Goal: Navigation & Orientation: Find specific page/section

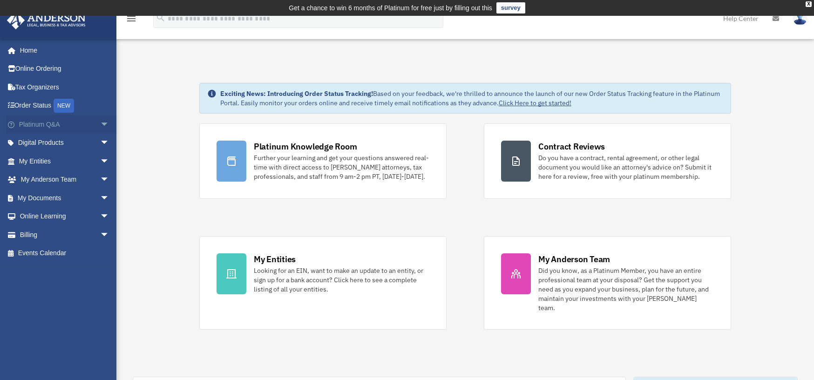
click at [101, 123] on span "arrow_drop_down" at bounding box center [109, 124] width 19 height 19
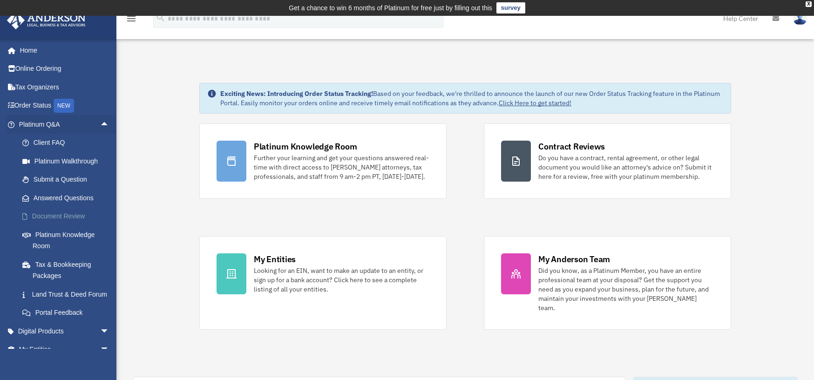
click at [54, 214] on link "Document Review" at bounding box center [68, 216] width 110 height 19
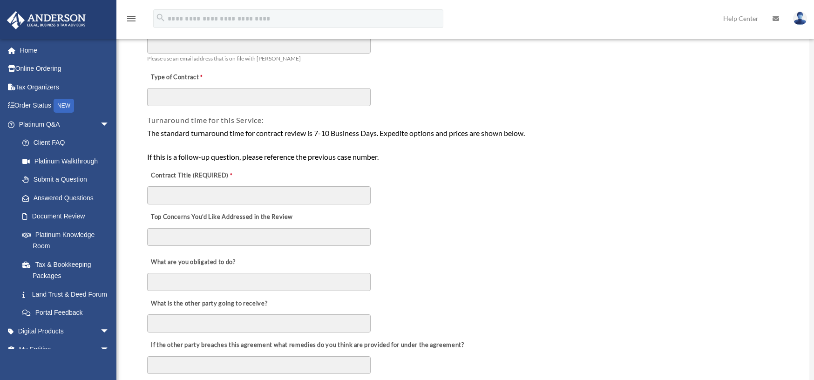
scroll to position [326, 0]
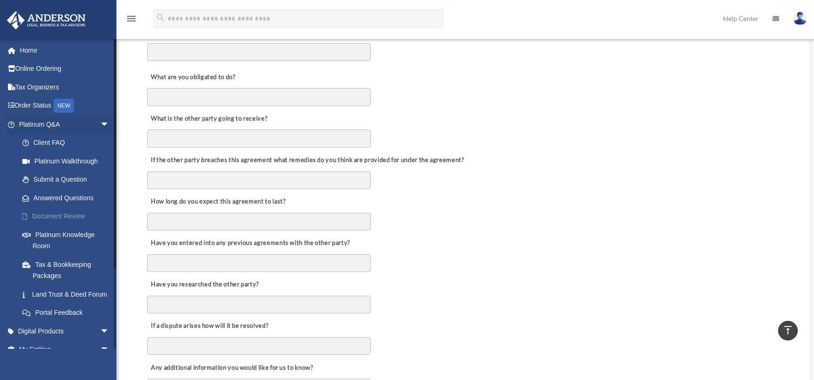
click at [74, 217] on link "Document Review" at bounding box center [68, 216] width 110 height 19
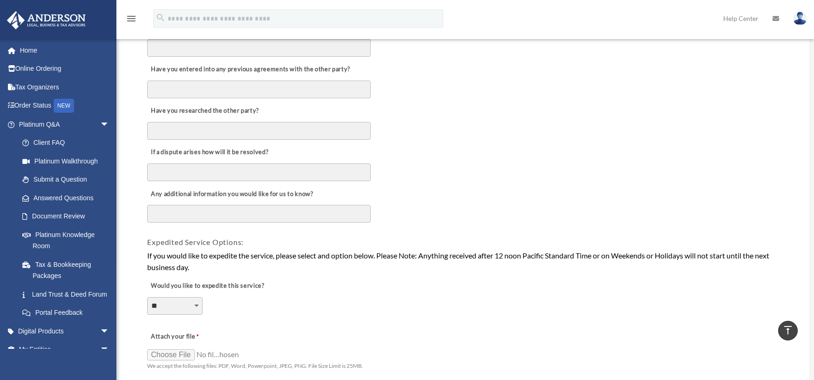
scroll to position [512, 0]
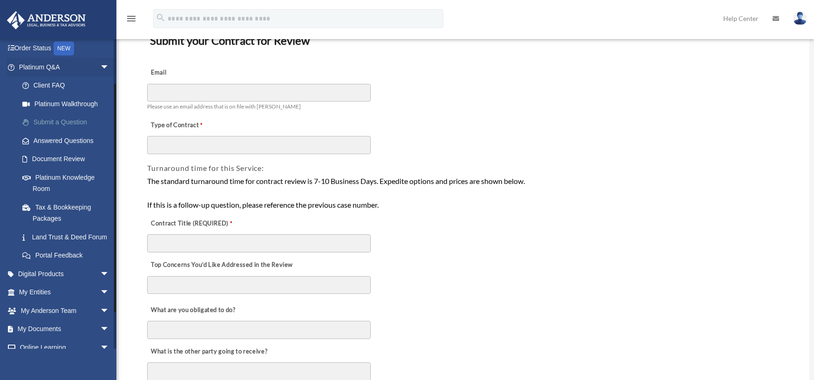
scroll to position [104, 0]
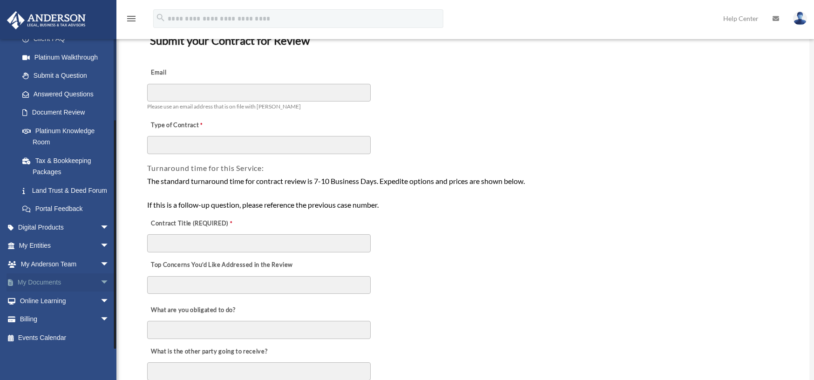
click at [100, 279] on span "arrow_drop_down" at bounding box center [109, 282] width 19 height 19
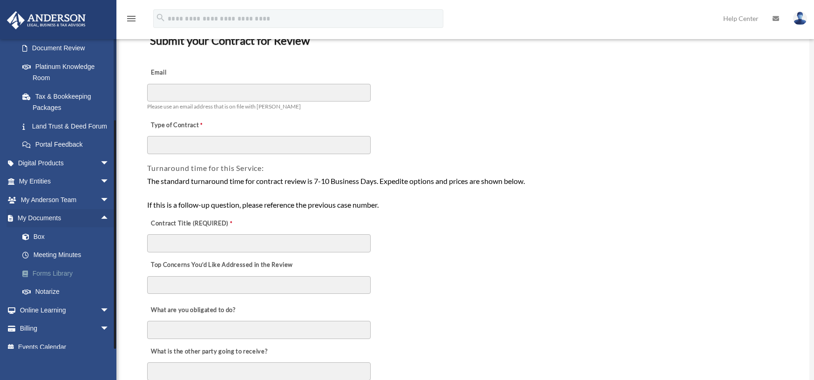
scroll to position [177, 0]
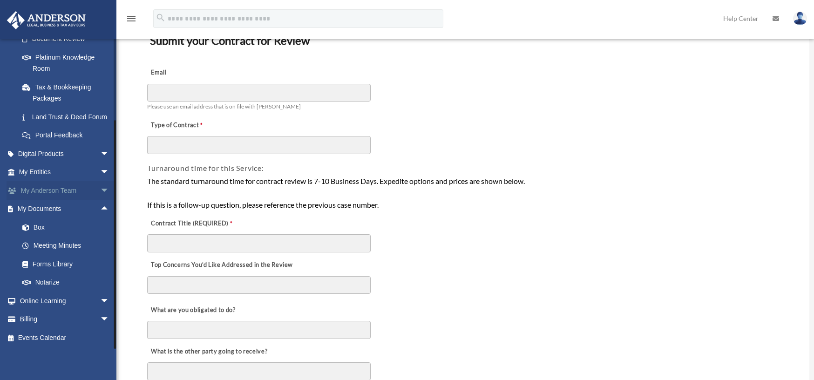
click at [100, 189] on span "arrow_drop_down" at bounding box center [109, 190] width 19 height 19
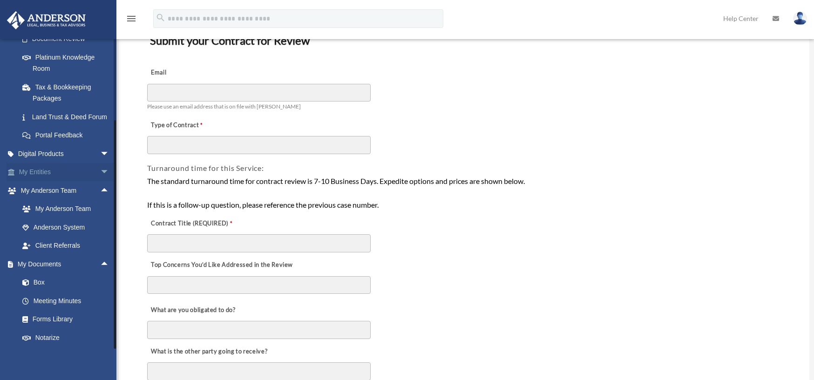
click at [100, 171] on span "arrow_drop_down" at bounding box center [109, 172] width 19 height 19
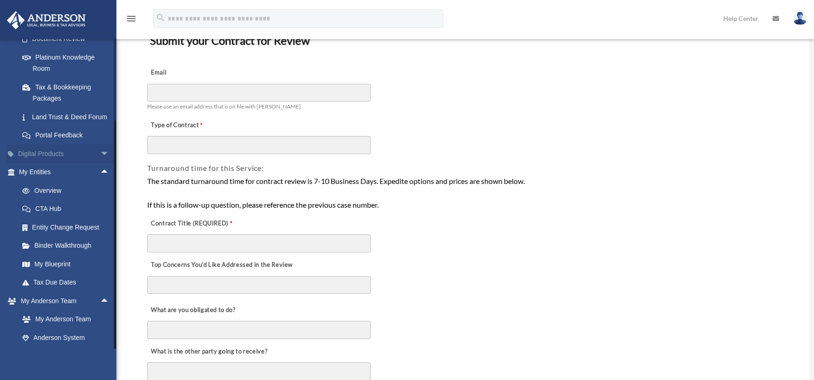
click at [100, 150] on span "arrow_drop_down" at bounding box center [109, 153] width 19 height 19
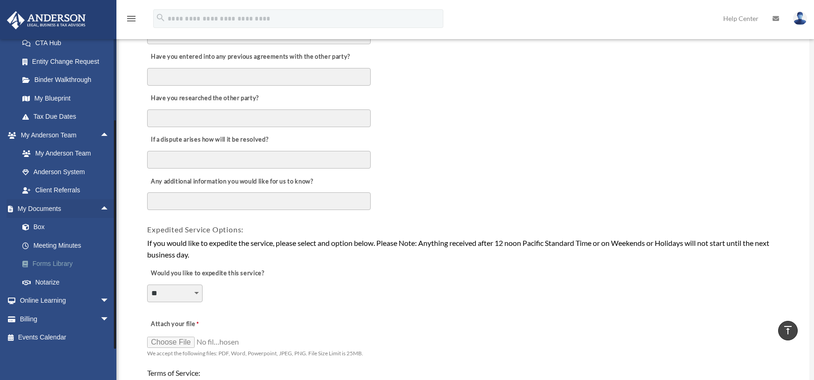
scroll to position [605, 0]
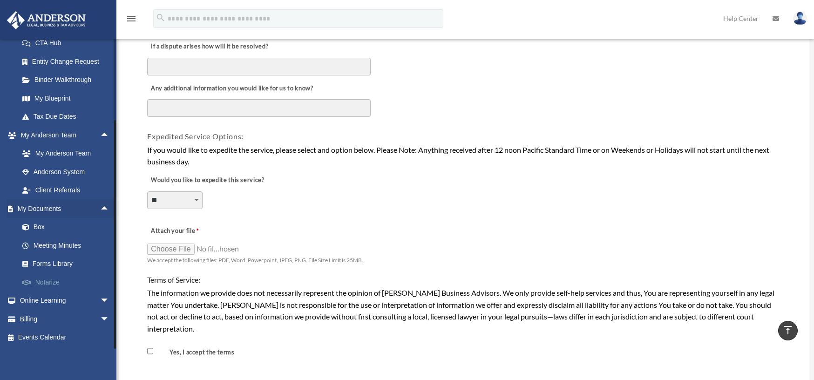
click at [34, 281] on span at bounding box center [31, 282] width 8 height 7
click at [42, 283] on link "Notarize" at bounding box center [68, 282] width 110 height 19
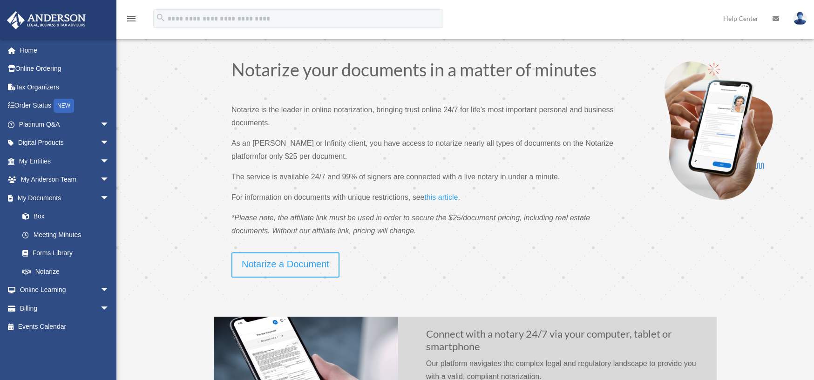
scroll to position [47, 0]
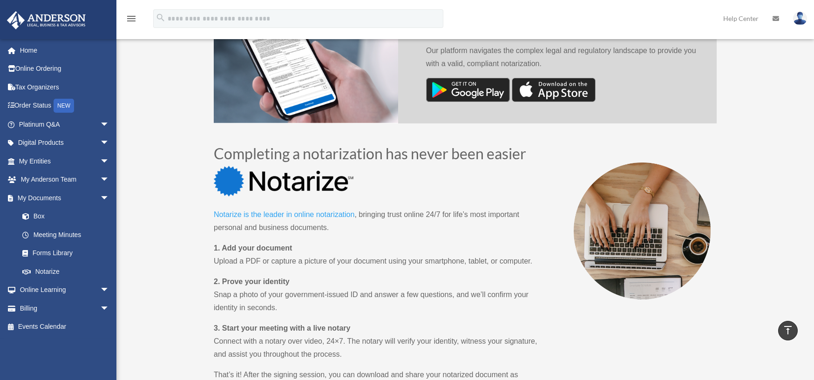
scroll to position [342, 0]
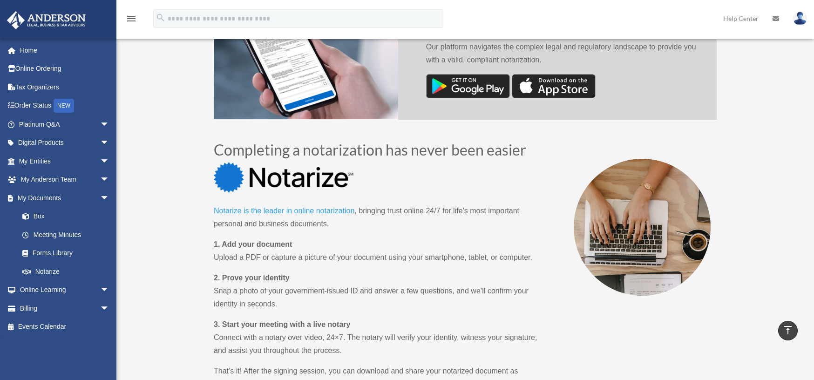
click at [285, 213] on link "Notarize is the leader in online notarization" at bounding box center [284, 213] width 141 height 13
